Goal: Task Accomplishment & Management: Use online tool/utility

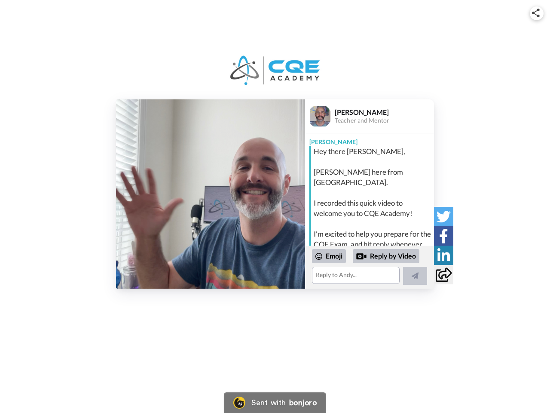
click at [537, 13] on img at bounding box center [536, 13] width 8 height 9
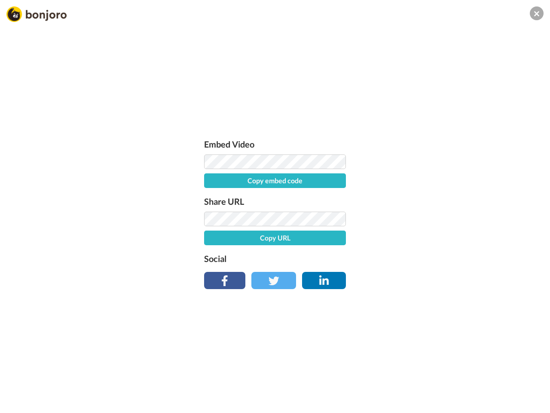
click at [211, 194] on div "Embed Video Copy embed code Share URL Copy URL Social" at bounding box center [275, 211] width 150 height 149
click at [370, 267] on div "Embed Video Copy embed code Share URL Copy URL Social" at bounding box center [275, 252] width 550 height 413
click at [329, 256] on label "Social" at bounding box center [275, 259] width 142 height 14
click at [386, 256] on div "Embed Video Copy embed code Share URL Copy URL Social" at bounding box center [275, 252] width 550 height 413
click at [415, 276] on div "Embed Video Copy embed code Share URL Copy URL Social" at bounding box center [275, 252] width 550 height 413
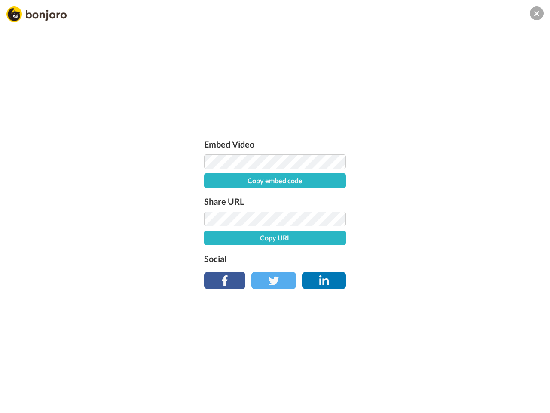
click at [444, 216] on div "Embed Video Copy embed code Share URL Copy URL Social" at bounding box center [275, 252] width 550 height 413
click at [444, 236] on div "Embed Video Copy embed code Share URL Copy URL Social" at bounding box center [275, 252] width 550 height 413
click at [444, 255] on div "Embed Video Copy embed code Share URL Copy URL Social" at bounding box center [275, 252] width 550 height 413
click at [444, 274] on div "Embed Video Copy embed code Share URL Copy URL Social" at bounding box center [275, 252] width 550 height 413
